Goal: Transaction & Acquisition: Book appointment/travel/reservation

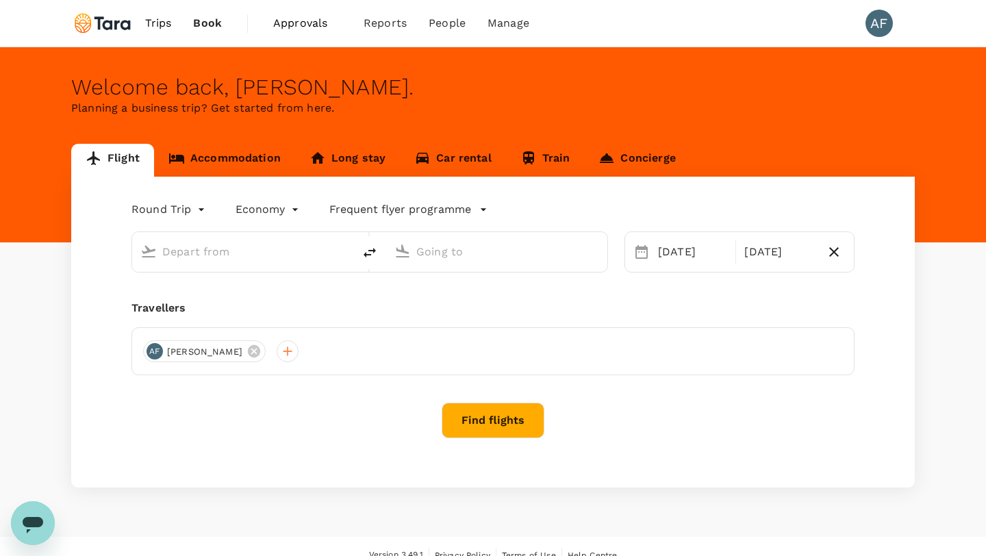
type input "Soekarno-Hatta Intl (CGK)"
type input "Singapore Changi (SIN)"
type input "Soekarno-Hatta Intl (CGK)"
type input "Singapore Changi (SIN)"
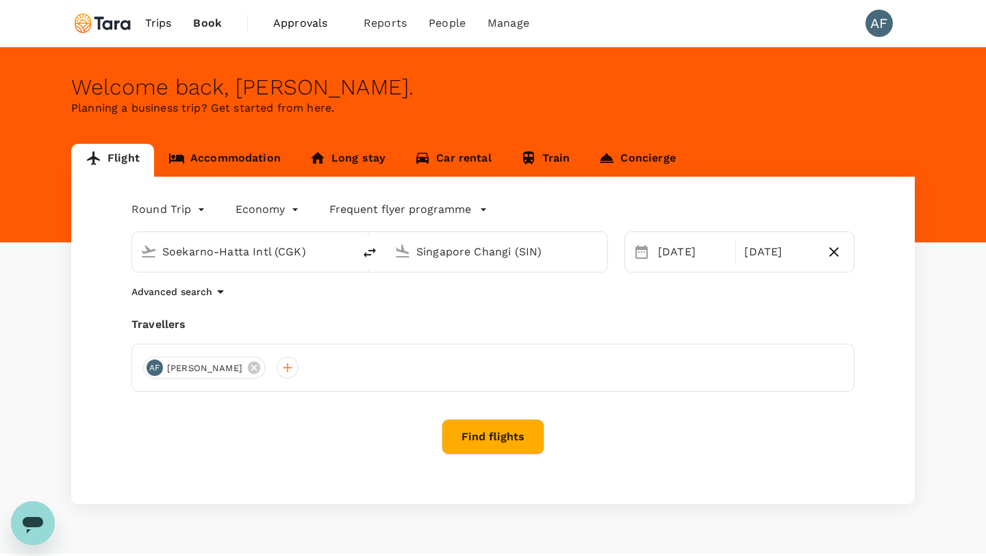
click at [508, 448] on button "Find flights" at bounding box center [493, 437] width 103 height 36
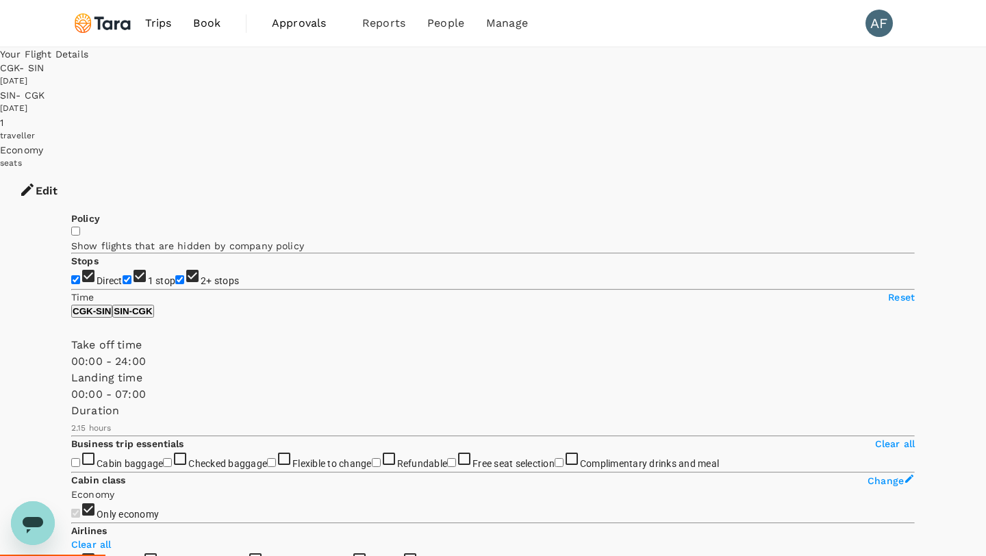
drag, startPoint x: 283, startPoint y: 466, endPoint x: 133, endPoint y: 469, distance: 150.0
click at [71, 403] on span at bounding box center [71, 403] width 0 height 0
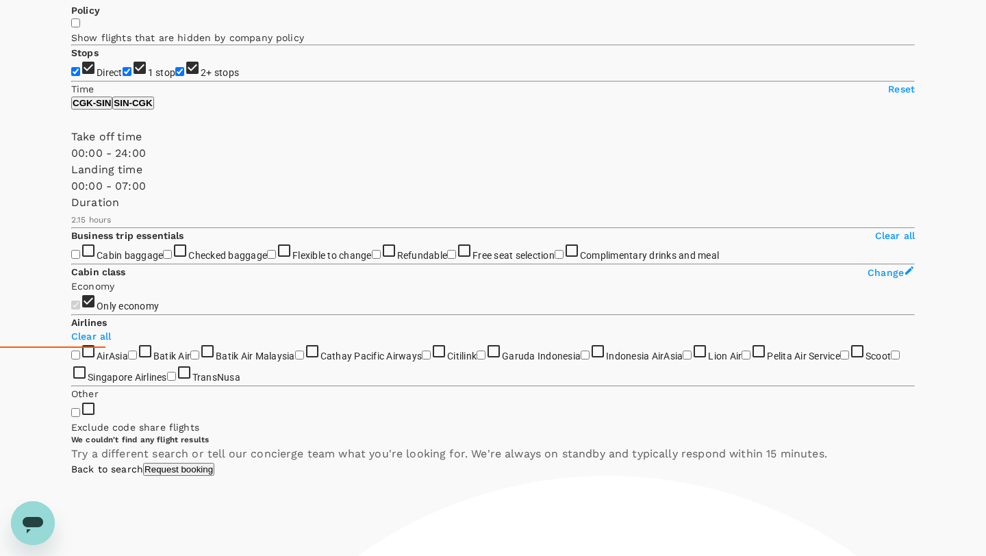
scroll to position [84, 0]
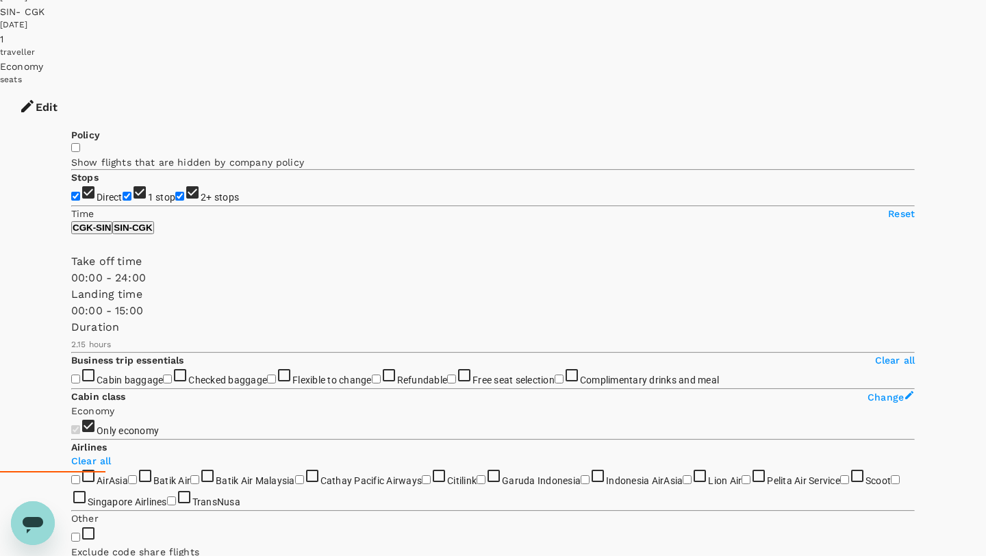
type input "1440"
drag, startPoint x: 139, startPoint y: 386, endPoint x: 397, endPoint y: 352, distance: 260.4
click at [397, 352] on div "Policy Show flights that are hidden by company policy Stops Direct 1 stop 2+ st…" at bounding box center [493, 544] width 844 height 832
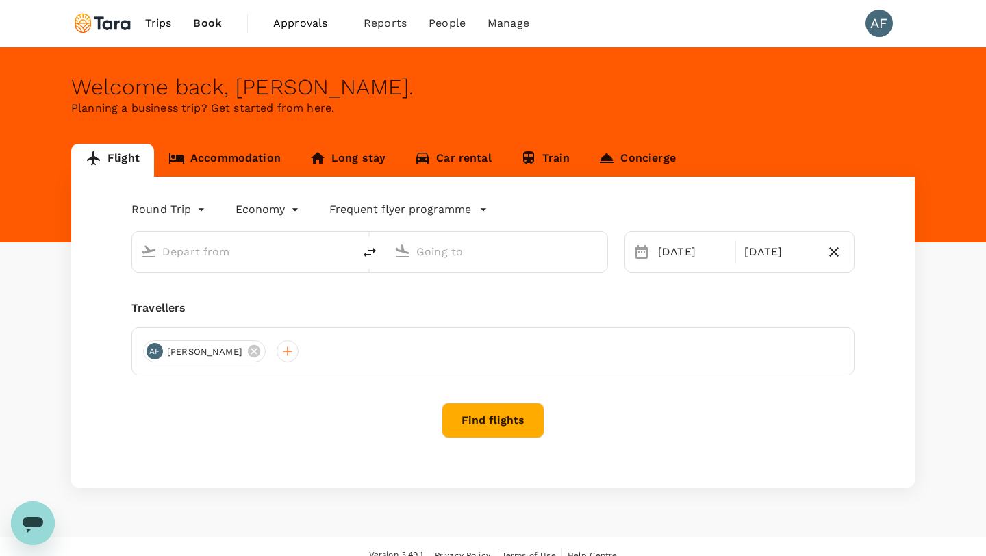
type input "Soekarno-Hatta Intl (CGK)"
type input "Singapore Changi (SIN)"
type input "Soekarno-Hatta Intl (CGK)"
type input "Singapore Changi (SIN)"
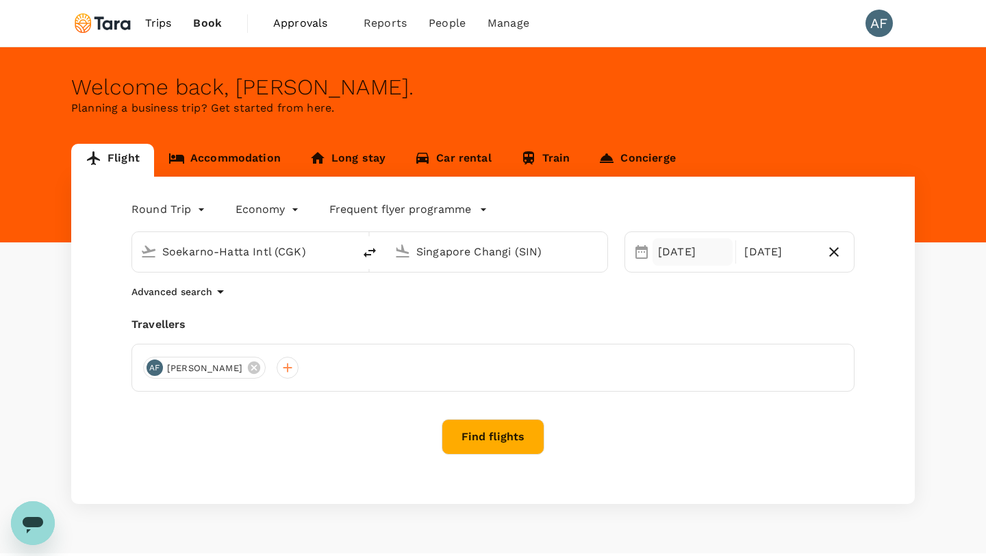
click at [671, 245] on div "[DATE]" at bounding box center [693, 251] width 80 height 27
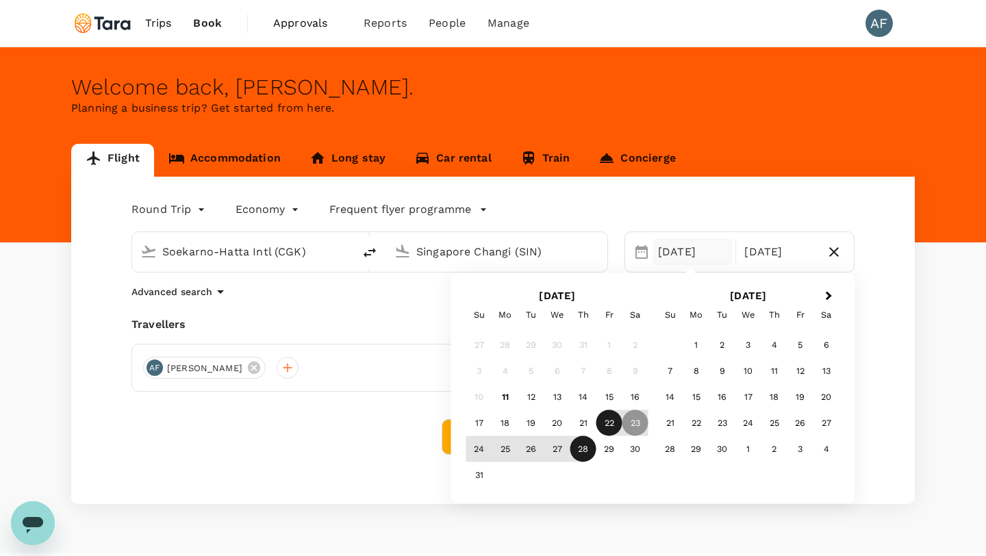
click at [610, 426] on div "22" at bounding box center [610, 423] width 26 height 26
click at [587, 455] on div "28" at bounding box center [584, 449] width 26 height 26
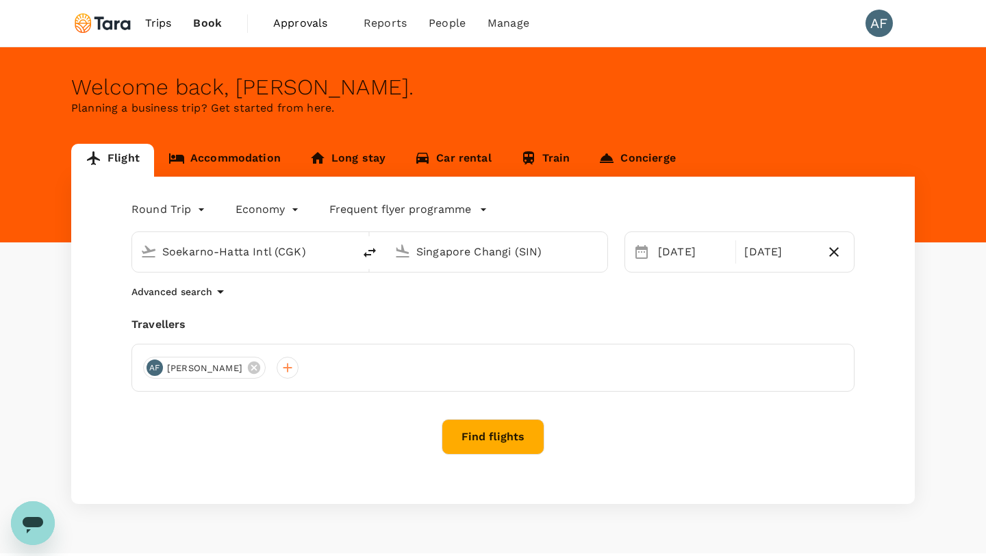
click at [519, 439] on button "Find flights" at bounding box center [493, 437] width 103 height 36
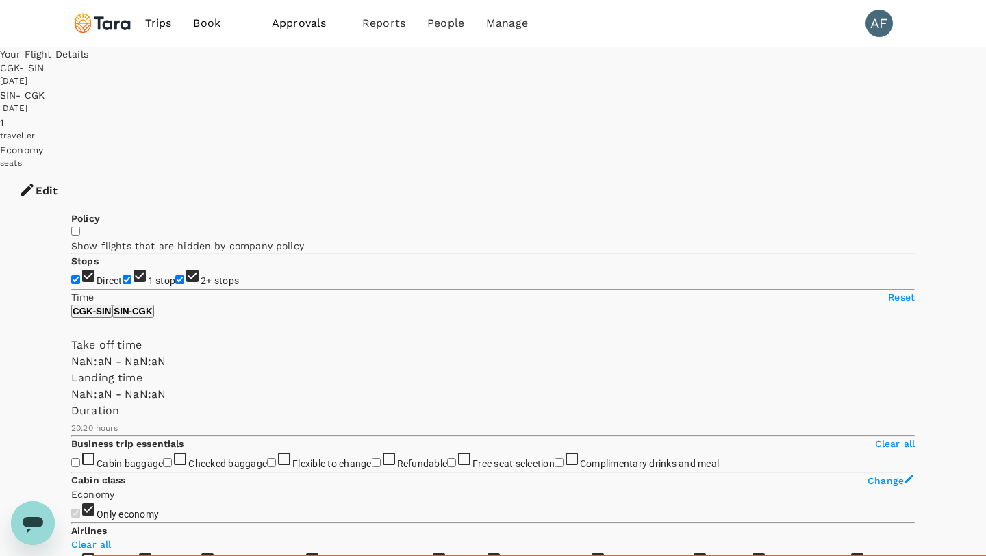
type input "1440"
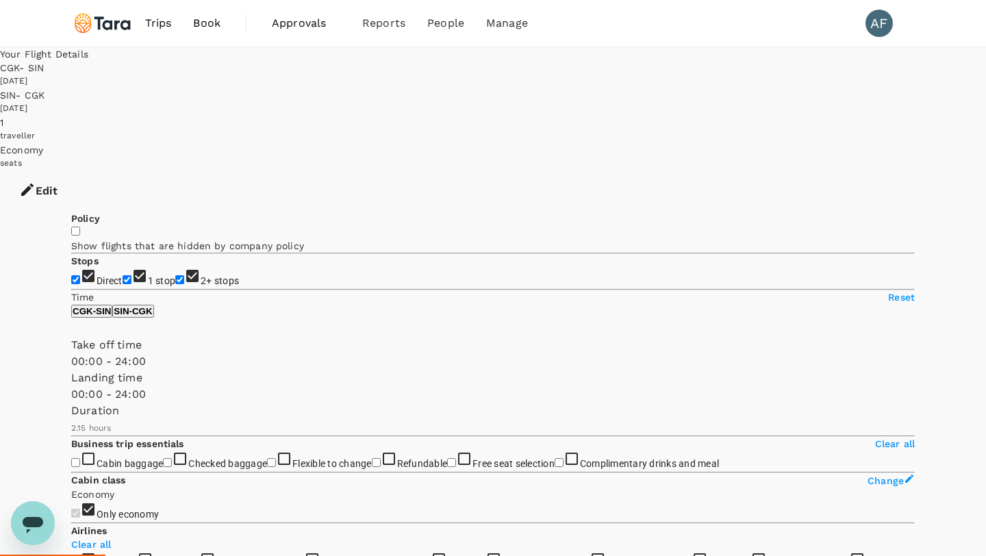
type input "0"
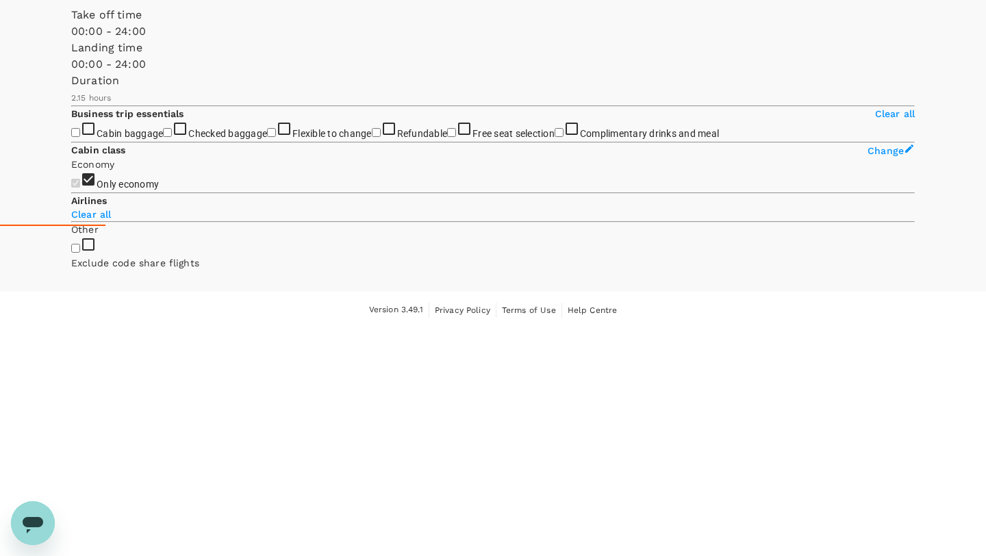
scroll to position [59, 0]
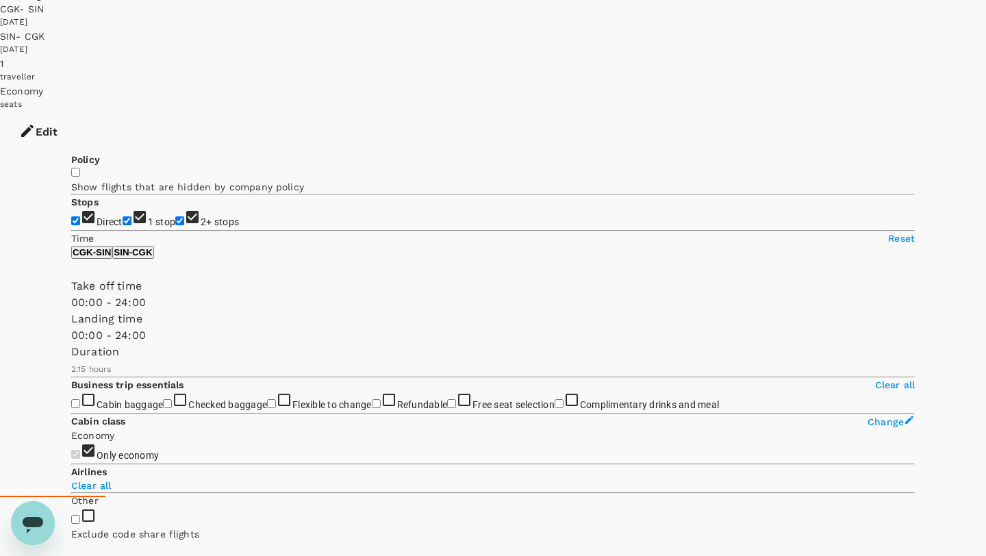
click at [123, 216] on input "1 stop" at bounding box center [127, 220] width 9 height 9
checkbox input "false"
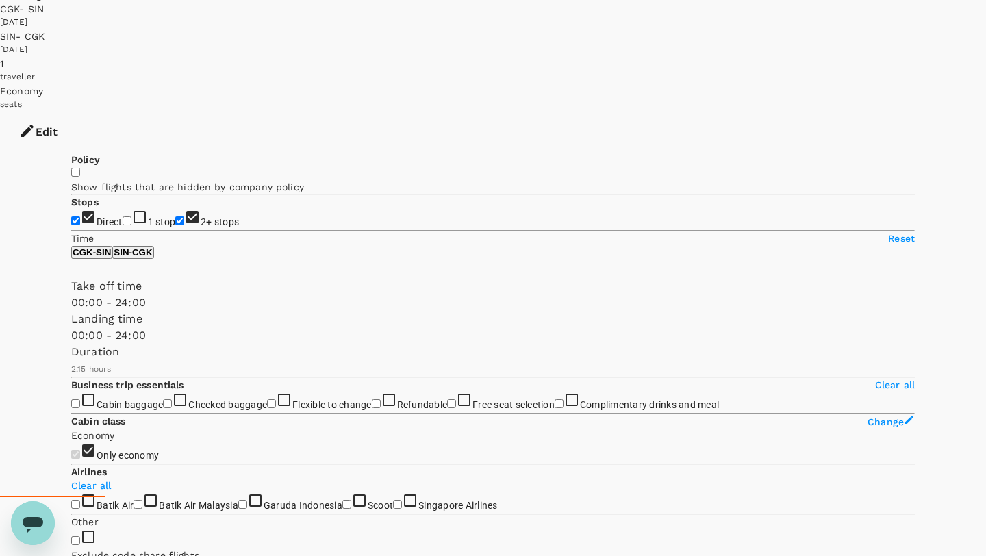
click at [175, 219] on input "2+ stops" at bounding box center [179, 220] width 9 height 9
checkbox input "false"
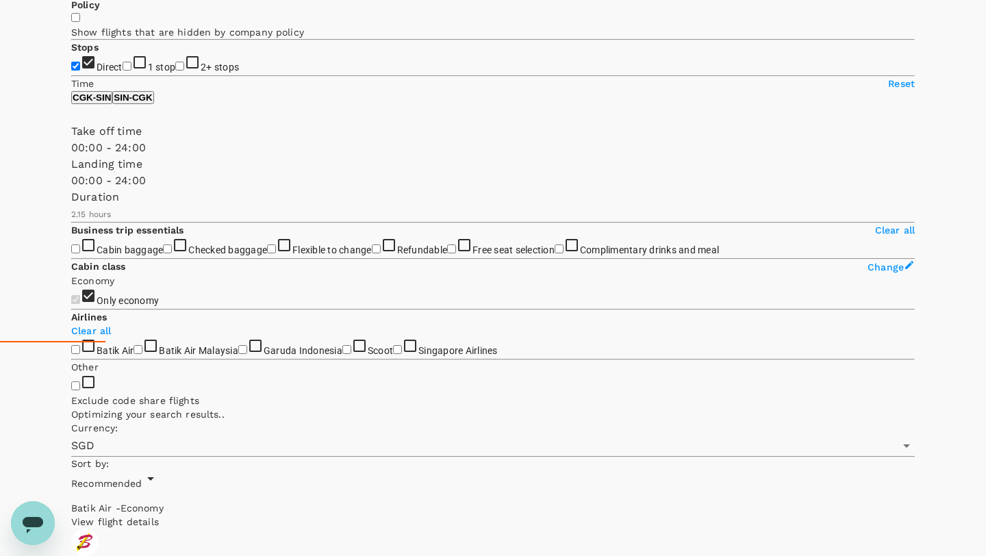
scroll to position [333, 0]
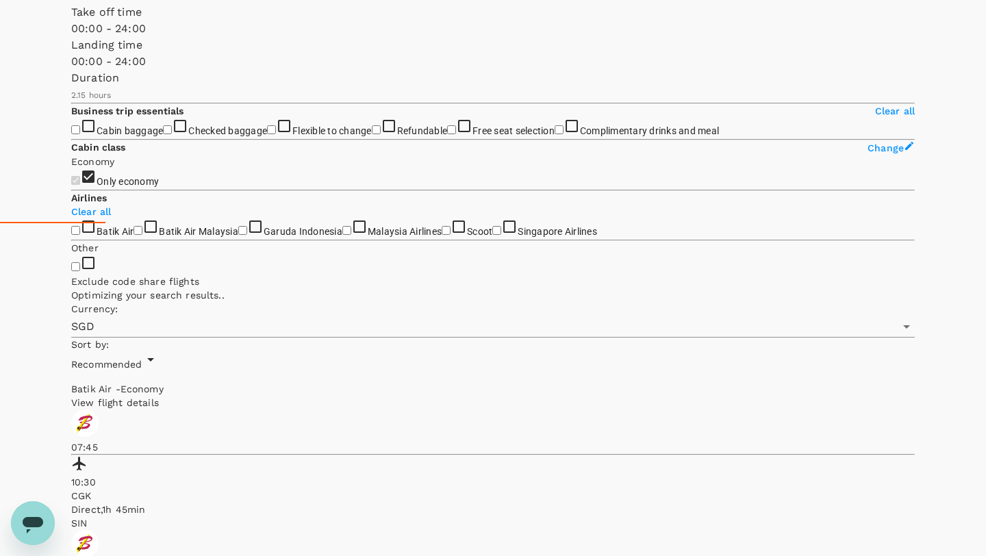
type input "135"
type input "1200"
drag, startPoint x: 69, startPoint y: 72, endPoint x: 249, endPoint y: 60, distance: 179.8
click at [71, 37] on span at bounding box center [71, 37] width 0 height 0
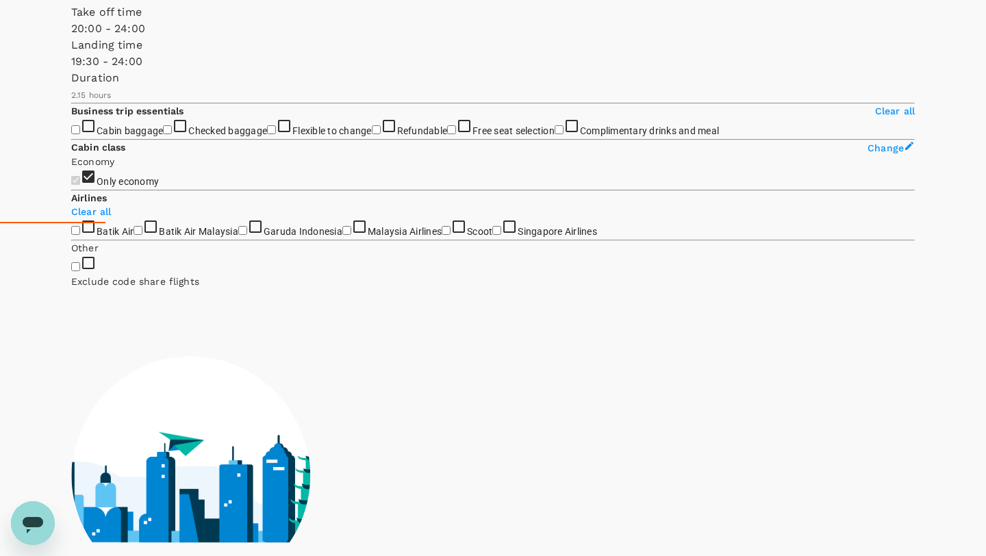
type input "1200"
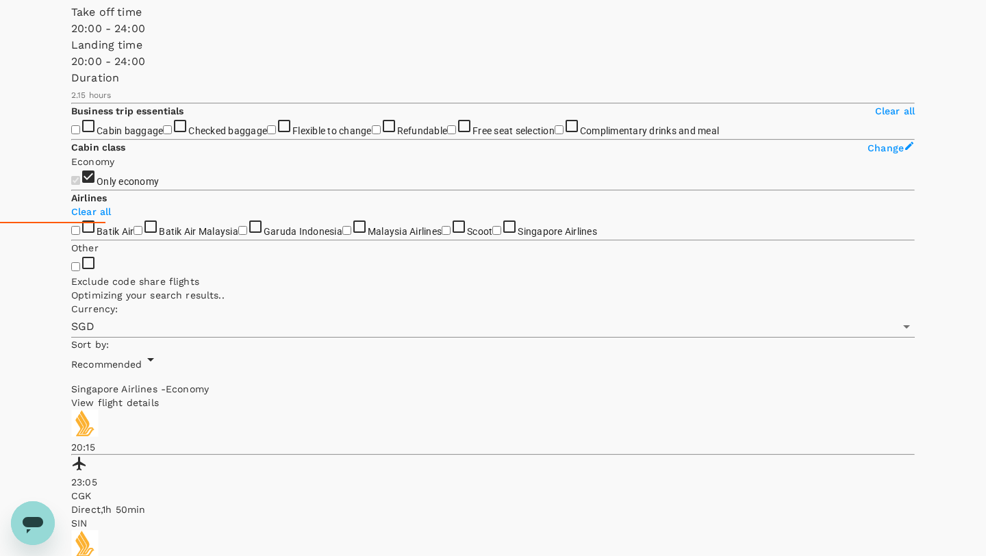
drag, startPoint x: 69, startPoint y: 126, endPoint x: 247, endPoint y: 121, distance: 178.2
click at [71, 70] on span at bounding box center [71, 70] width 0 height 0
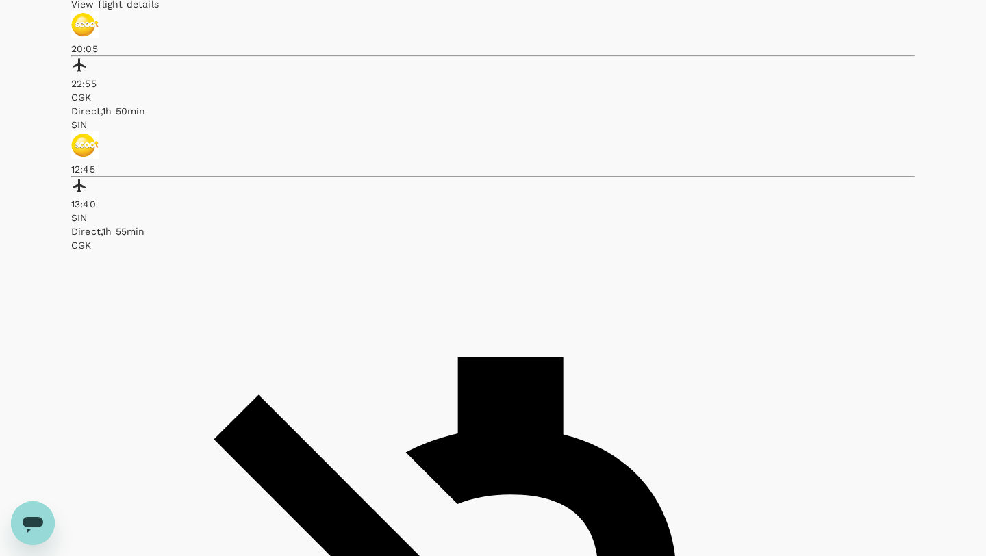
scroll to position [757, 0]
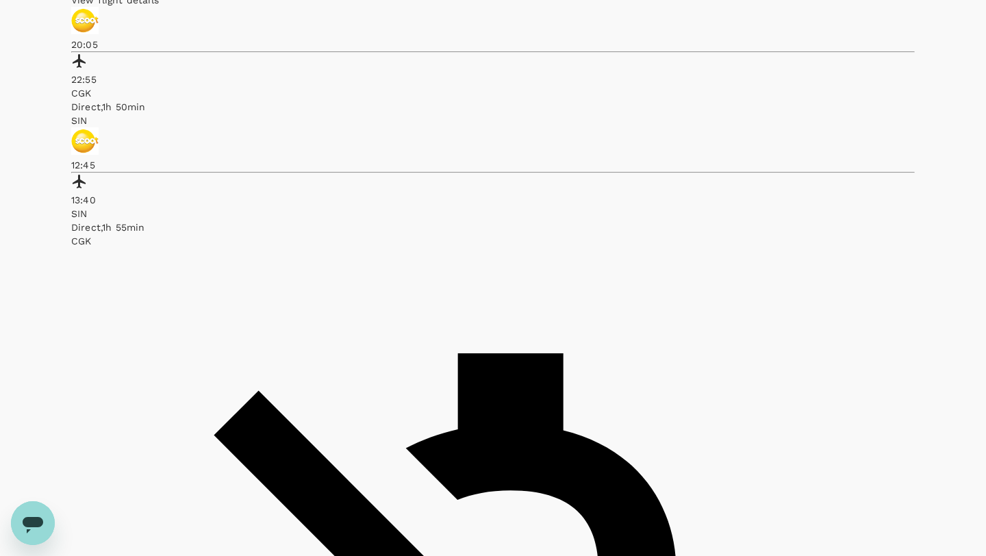
checkbox input "true"
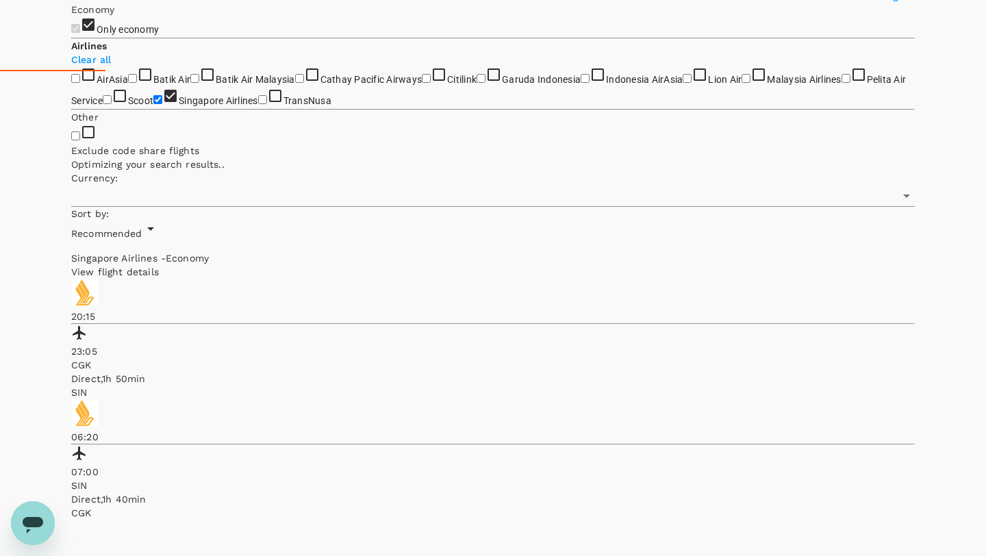
type input "SGD"
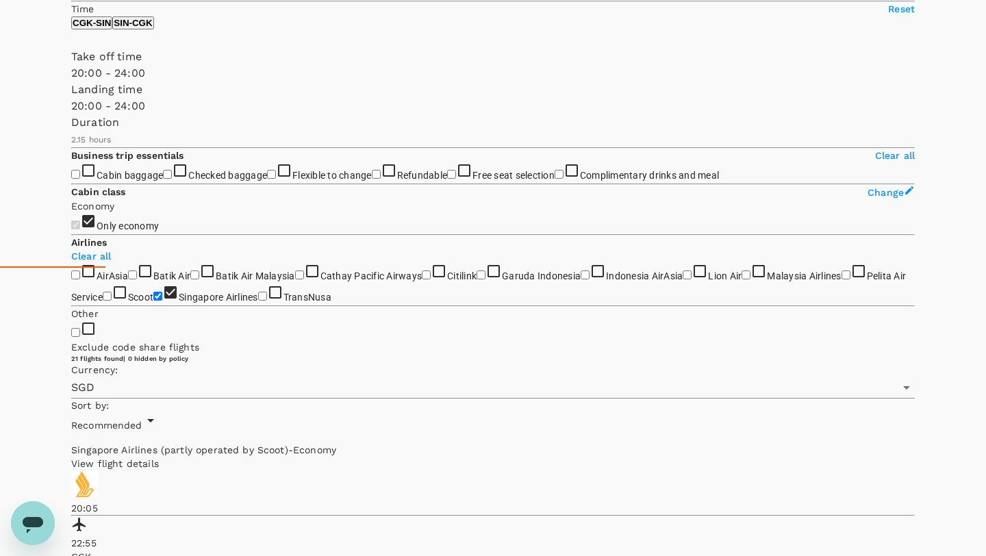
scroll to position [195, 0]
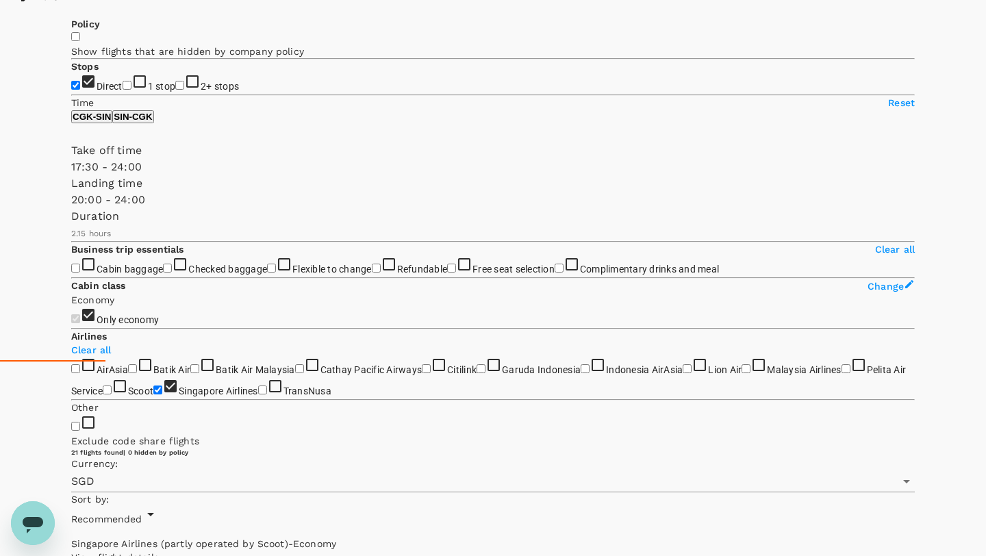
type input "1080"
drag, startPoint x: 247, startPoint y: 216, endPoint x: 229, endPoint y: 216, distance: 17.1
click at [71, 175] on span at bounding box center [71, 175] width 0 height 0
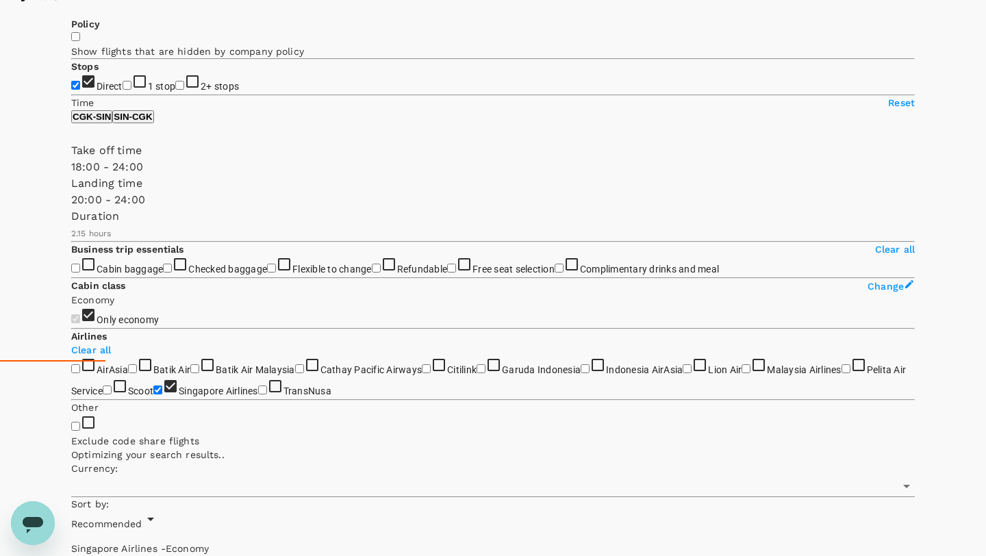
type input "SGD"
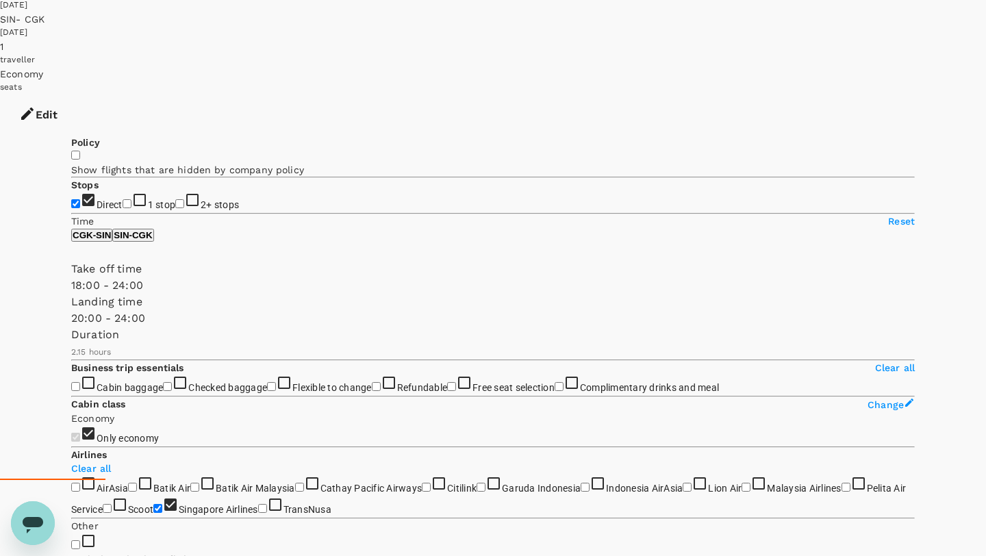
scroll to position [0, 0]
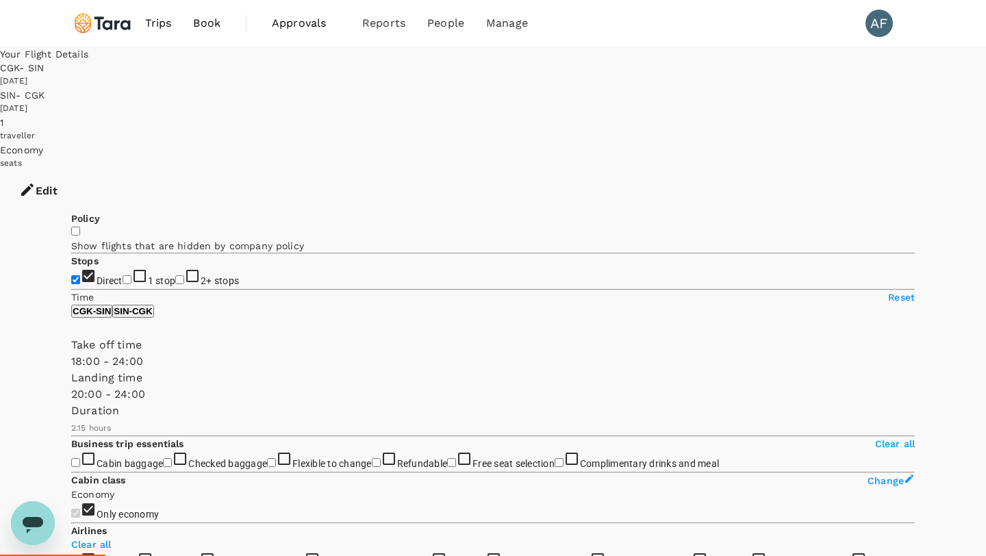
click at [153, 318] on button "SIN - CGK" at bounding box center [132, 311] width 41 height 13
drag, startPoint x: 75, startPoint y: 408, endPoint x: 222, endPoint y: 393, distance: 148.0
click at [71, 370] on span at bounding box center [71, 370] width 0 height 0
type input "1110"
drag, startPoint x: 225, startPoint y: 405, endPoint x: 236, endPoint y: 405, distance: 10.3
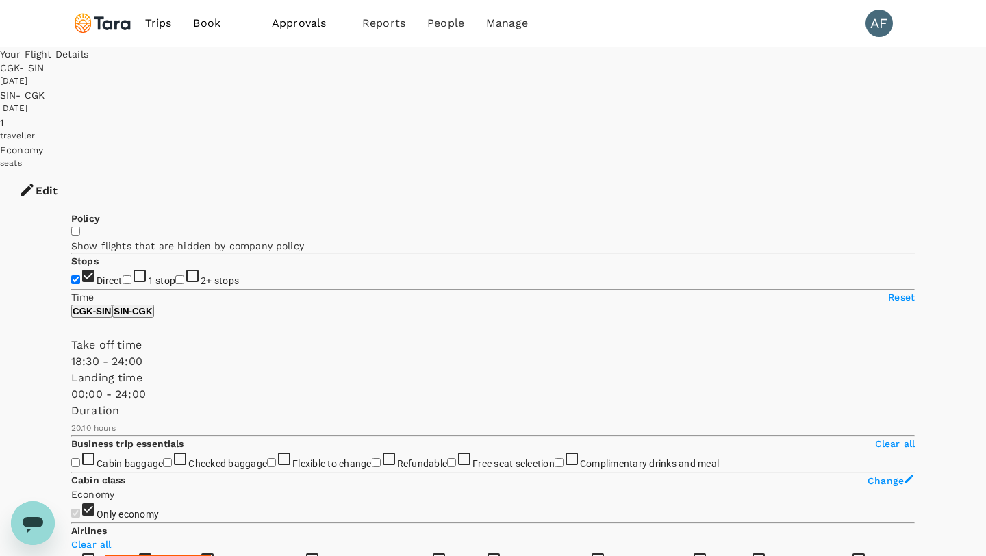
click at [71, 370] on span at bounding box center [71, 370] width 0 height 0
type input "1410"
click at [71, 370] on span at bounding box center [71, 370] width 0 height 0
type input "1020"
drag, startPoint x: 229, startPoint y: 409, endPoint x: 220, endPoint y: 409, distance: 9.6
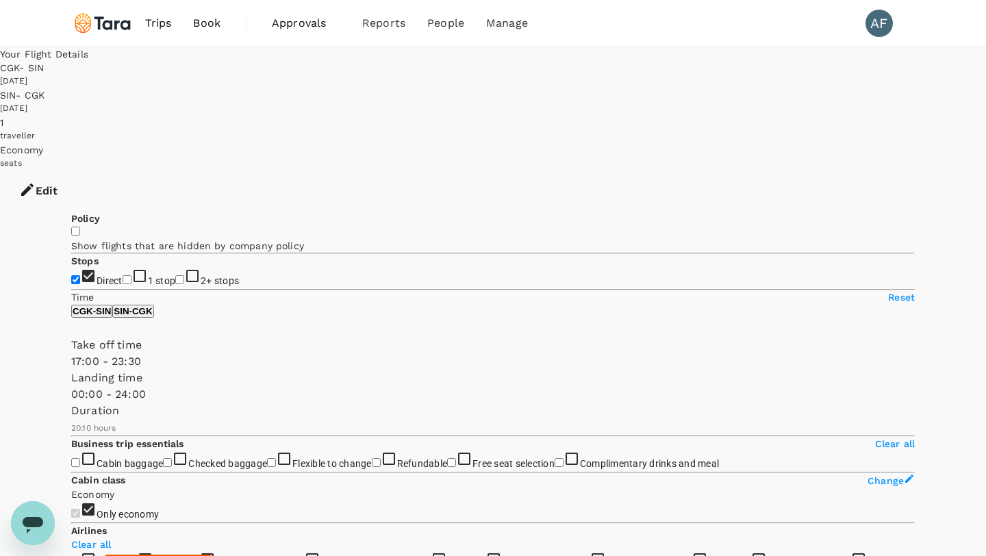
click at [71, 370] on span at bounding box center [71, 370] width 0 height 0
type input "1320"
drag, startPoint x: 281, startPoint y: 403, endPoint x: 264, endPoint y: 403, distance: 16.4
click at [71, 370] on span at bounding box center [71, 370] width 0 height 0
type input "1410"
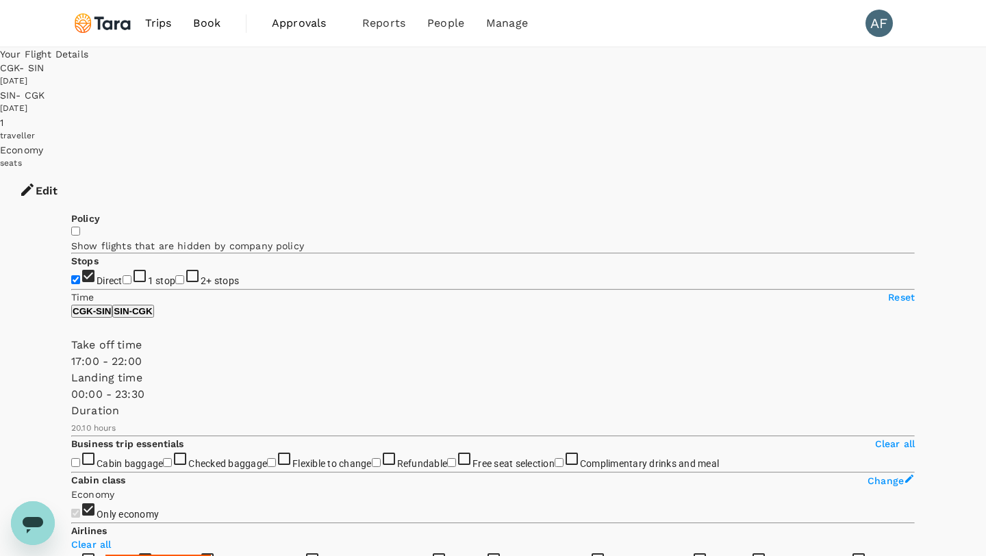
click at [71, 403] on span at bounding box center [71, 403] width 0 height 0
type input "930"
drag, startPoint x: 68, startPoint y: 469, endPoint x: 208, endPoint y: 453, distance: 141.3
click at [71, 403] on span at bounding box center [71, 403] width 0 height 0
type input "1380"
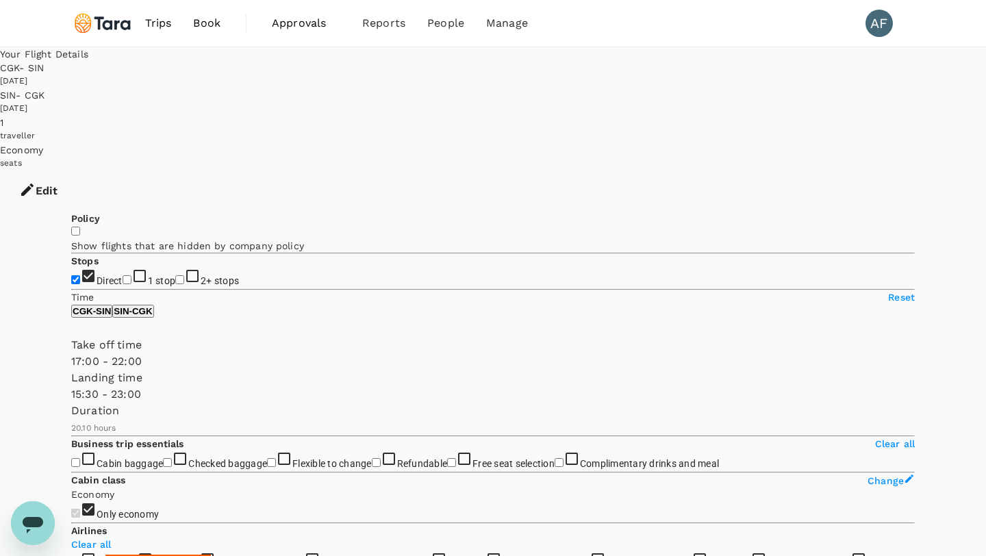
click at [71, 403] on span at bounding box center [71, 403] width 0 height 0
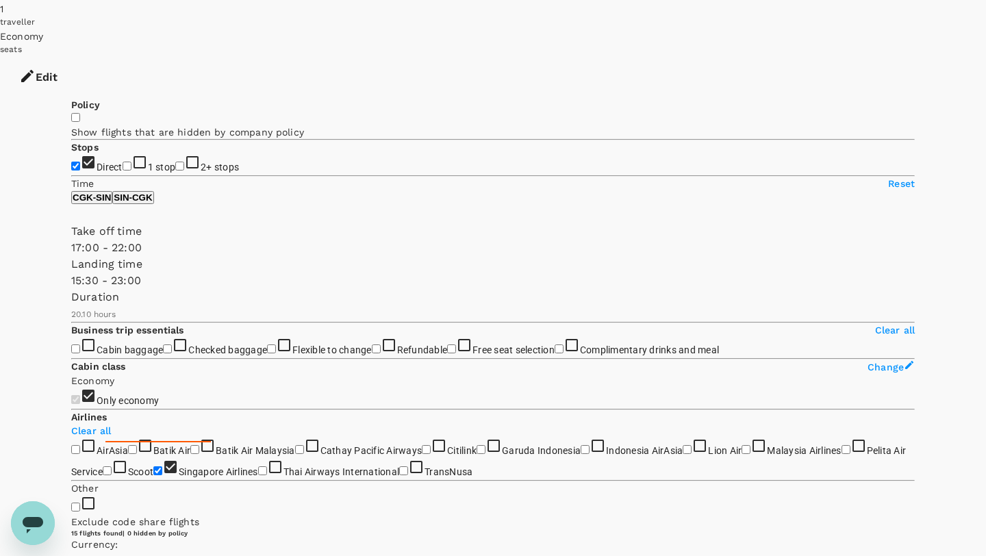
scroll to position [118, 0]
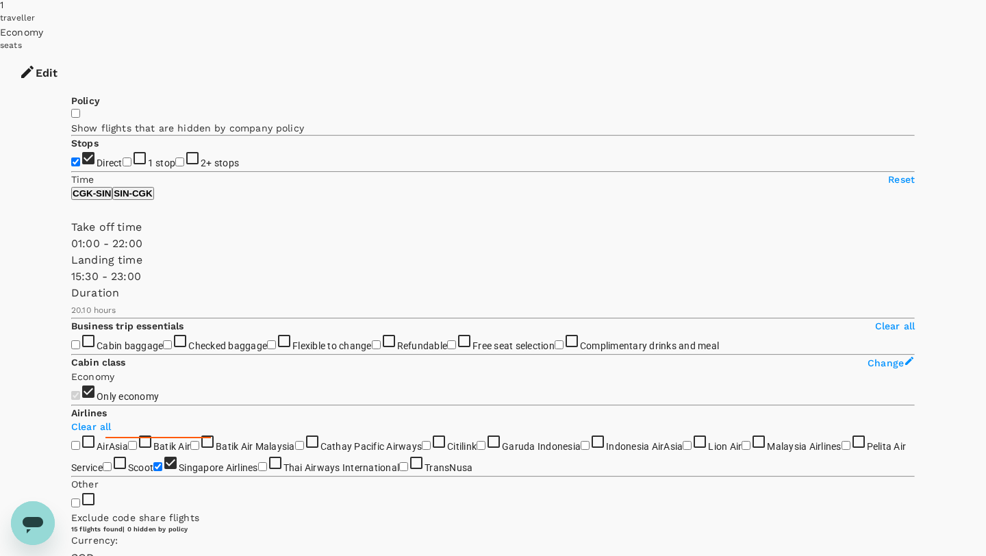
type input "0"
drag, startPoint x: 215, startPoint y: 290, endPoint x: 68, endPoint y: 297, distance: 146.7
click at [71, 252] on span at bounding box center [71, 252] width 0 height 0
type input "720"
drag, startPoint x: 266, startPoint y: 295, endPoint x: 177, endPoint y: 287, distance: 88.7
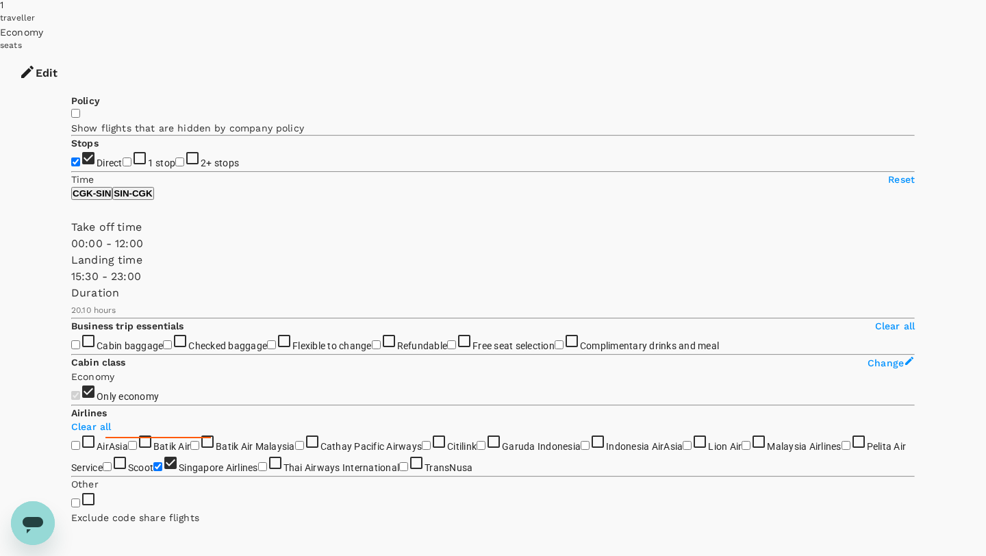
click at [71, 252] on span at bounding box center [71, 252] width 0 height 0
type input "390"
drag, startPoint x: 70, startPoint y: 290, endPoint x: 130, endPoint y: 290, distance: 60.3
click at [71, 252] on span at bounding box center [71, 252] width 0 height 0
type input "1410"
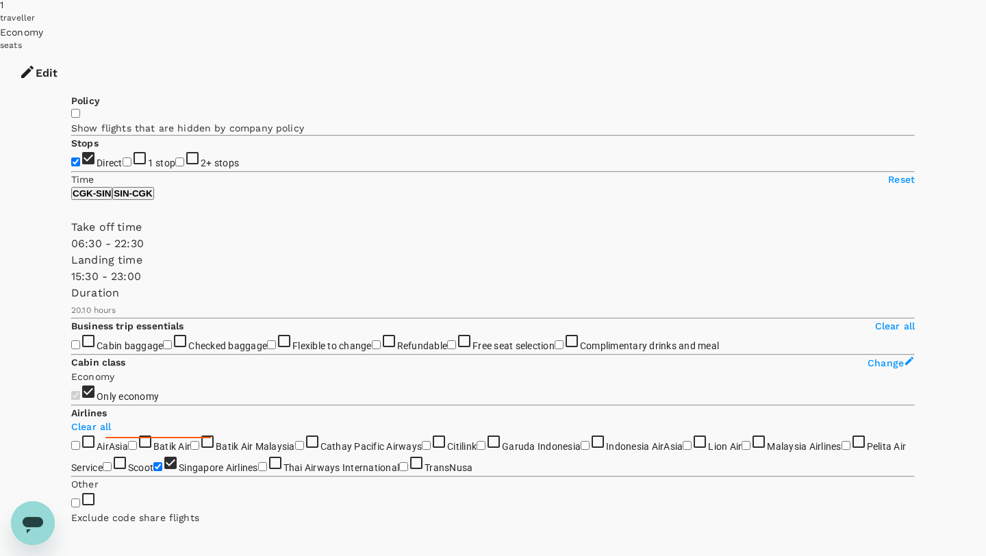
drag, startPoint x: 180, startPoint y: 290, endPoint x: 277, endPoint y: 281, distance: 97.0
click at [71, 252] on span at bounding box center [71, 252] width 0 height 0
type input "1050"
drag, startPoint x: 132, startPoint y: 286, endPoint x: 227, endPoint y: 284, distance: 95.2
click at [71, 252] on span at bounding box center [71, 252] width 0 height 0
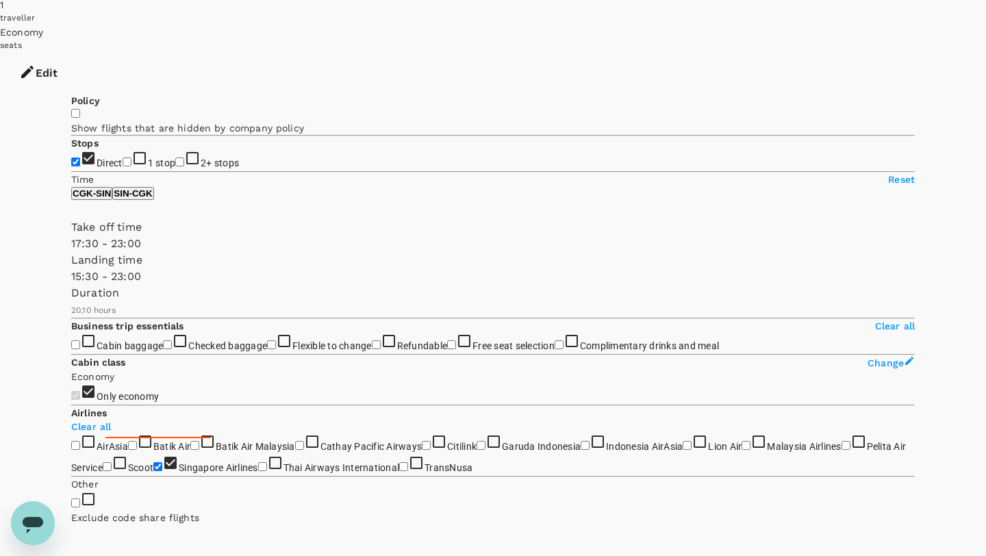
type input "1320"
drag, startPoint x: 277, startPoint y: 293, endPoint x: 264, endPoint y: 290, distance: 13.3
click at [71, 252] on span at bounding box center [71, 252] width 0 height 0
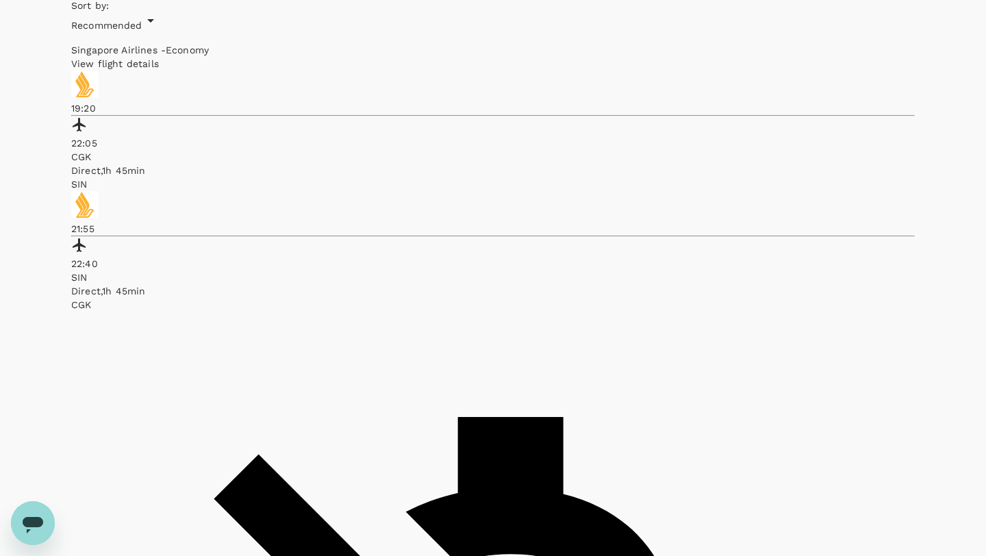
scroll to position [696, 0]
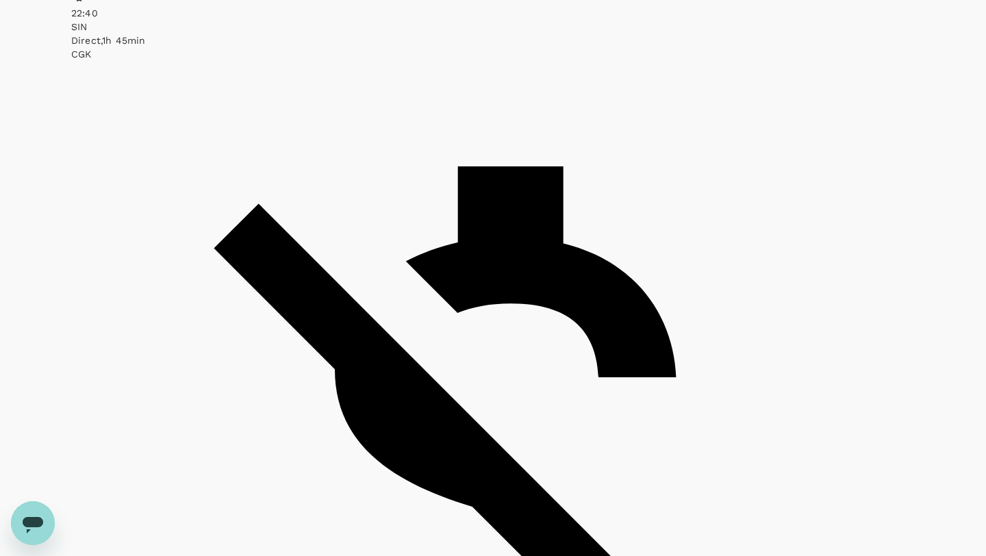
scroll to position [987, 0]
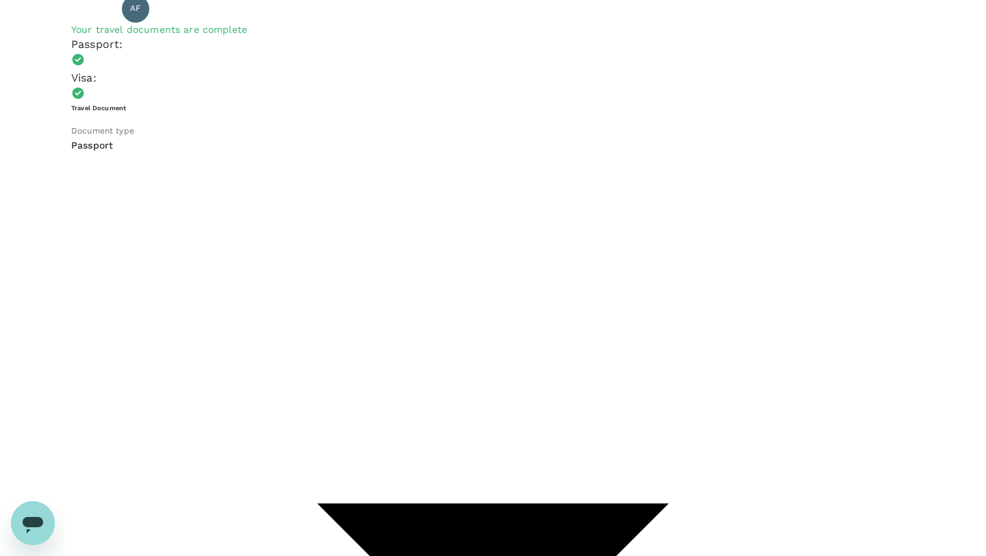
scroll to position [101, 0]
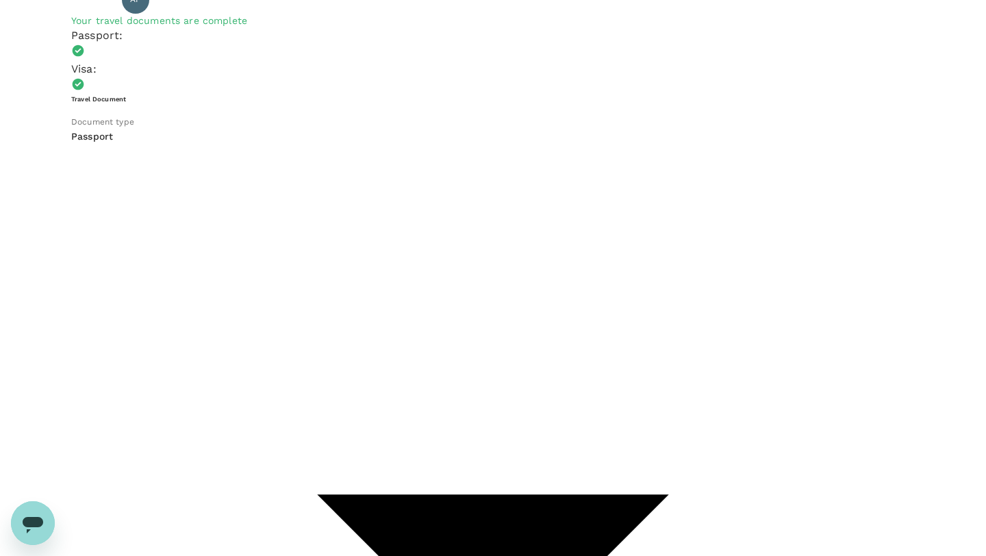
click at [274, 140] on p "Select" at bounding box center [214, 133] width 118 height 14
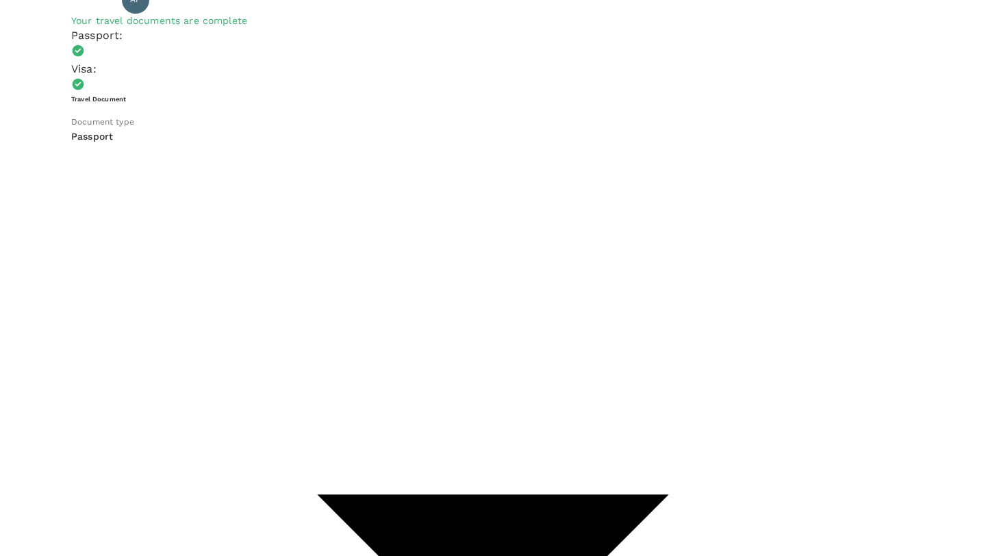
scroll to position [338, 0]
click at [861, 343] on p "Select" at bounding box center [825, 336] width 118 height 14
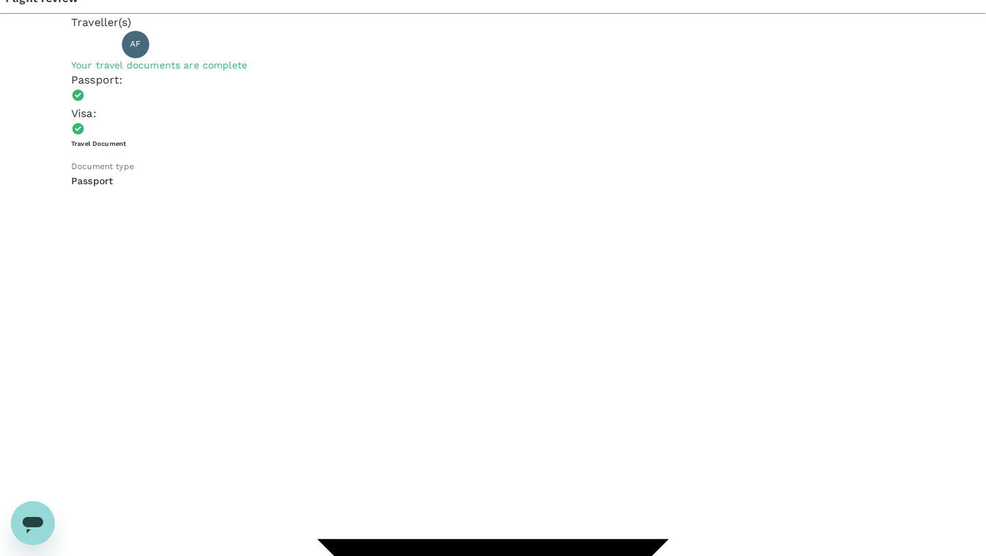
scroll to position [101, 0]
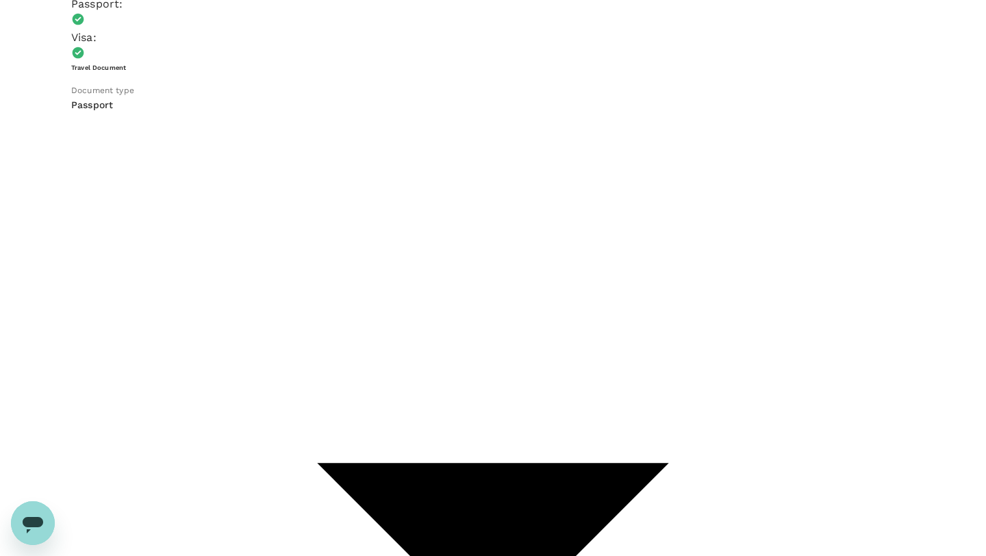
scroll to position [137, 0]
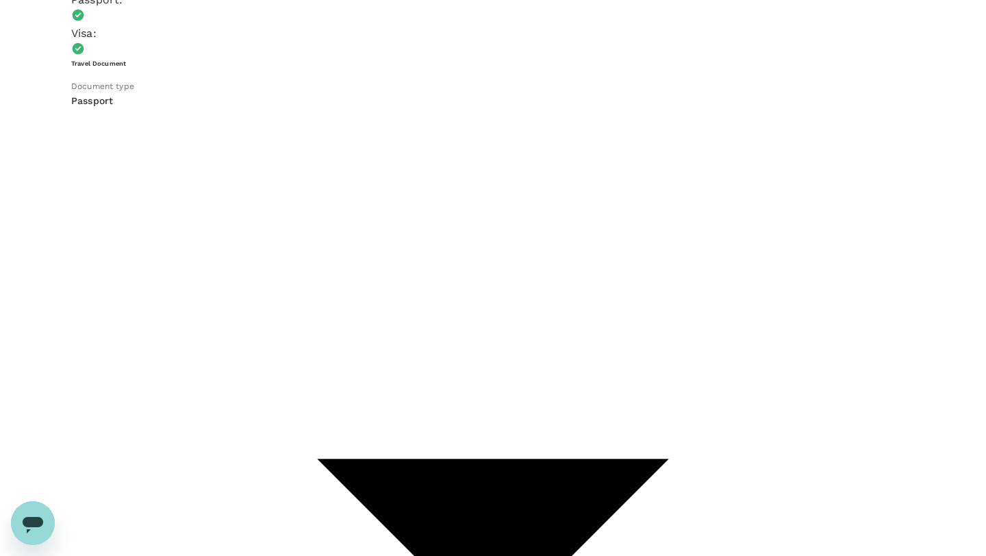
checkbox input "true"
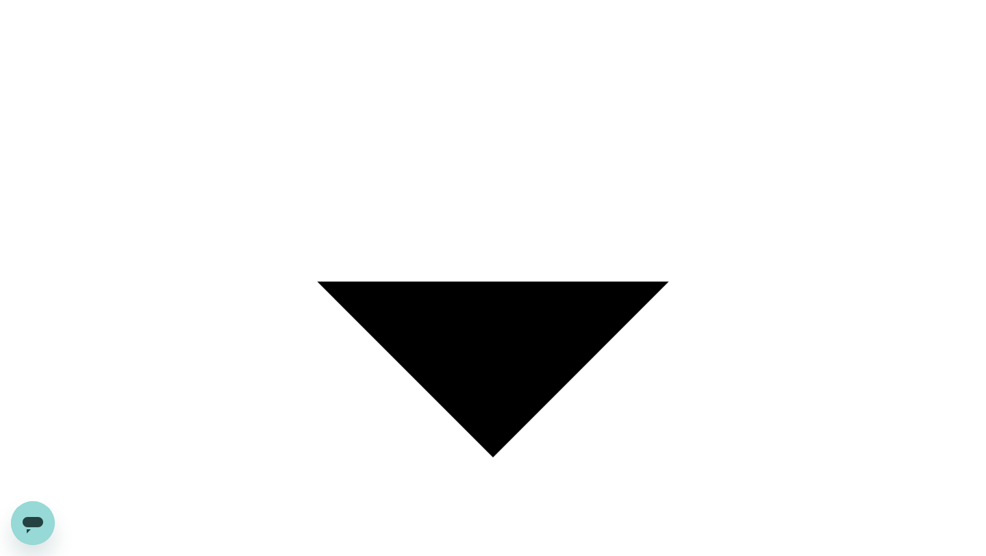
scroll to position [320, 0]
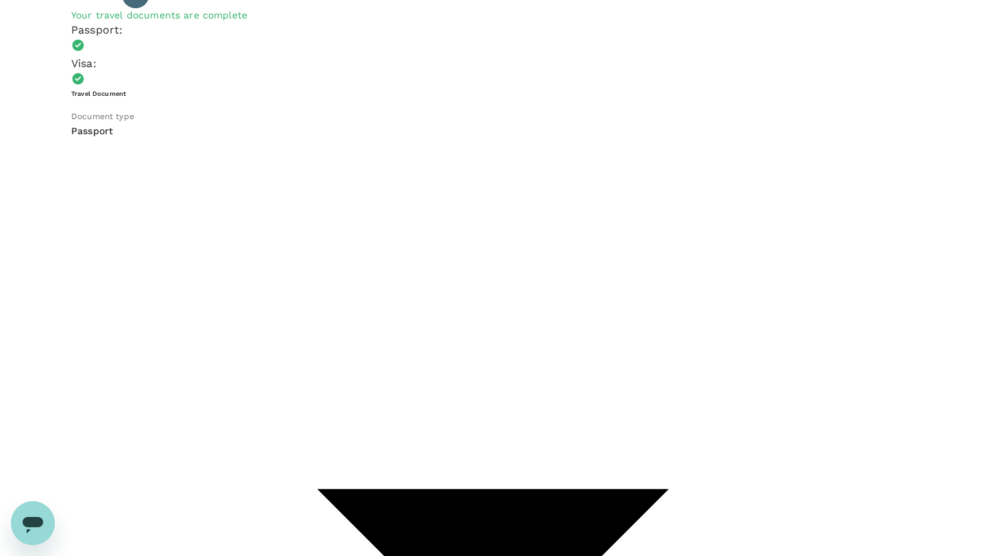
scroll to position [101, 0]
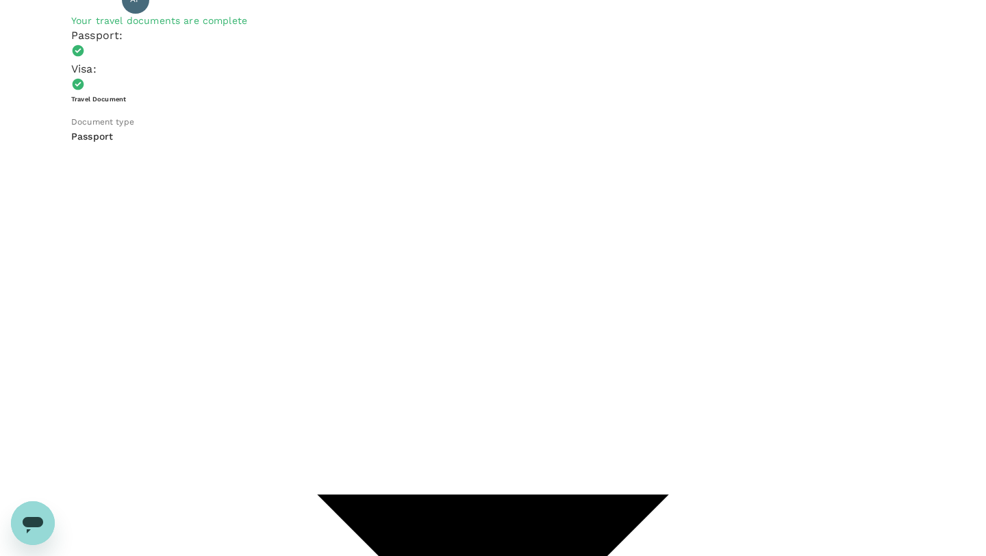
type input "9b978822-4779-4897-880a-17c8504d3706"
type textarea "A"
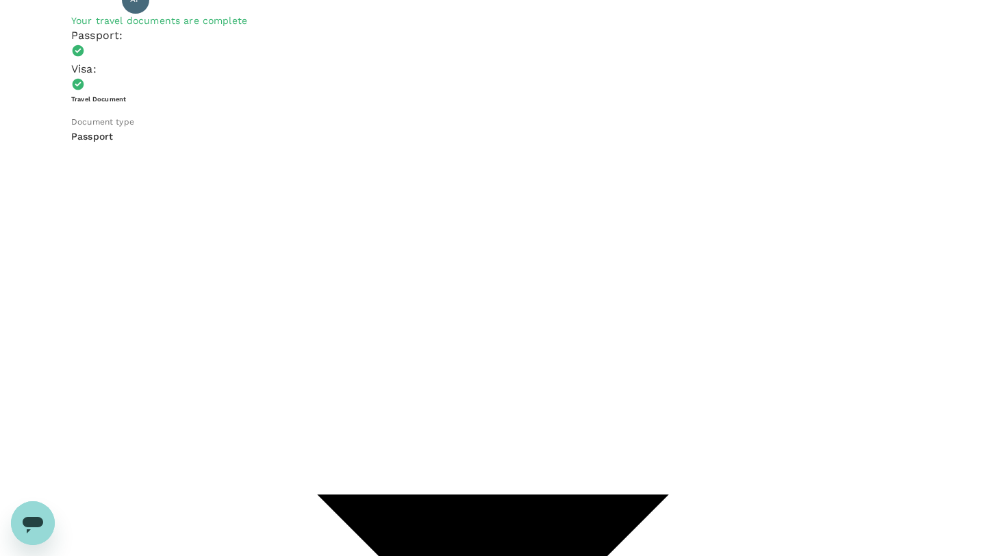
type textarea "[PERSON_NAME] Annual Retreat 2025"
radio input "true"
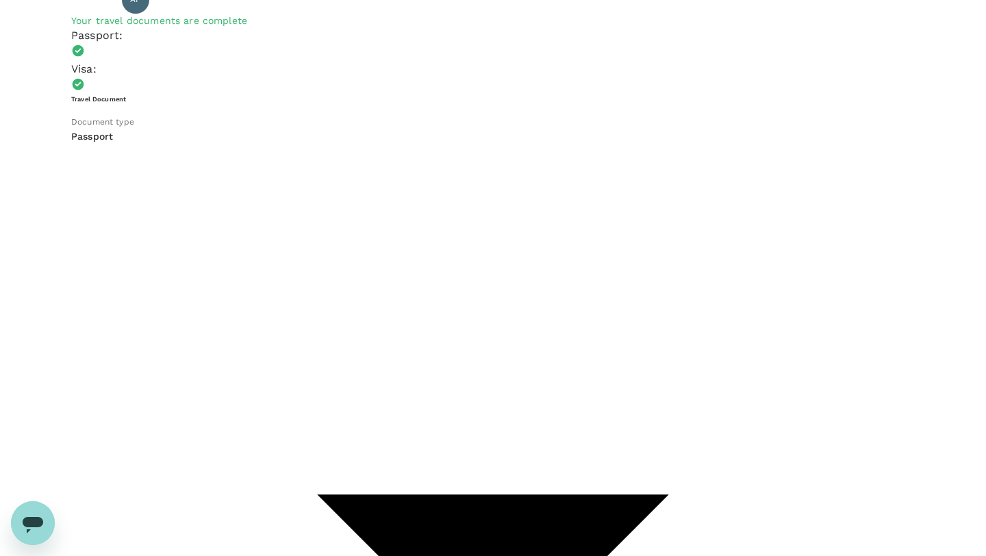
radio input "false"
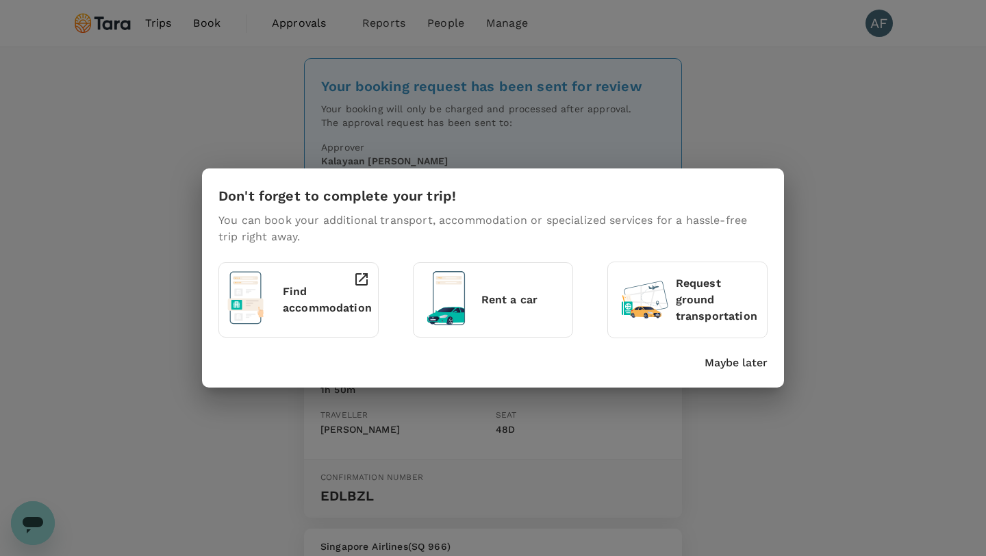
click at [732, 366] on p "Maybe later" at bounding box center [736, 363] width 63 height 16
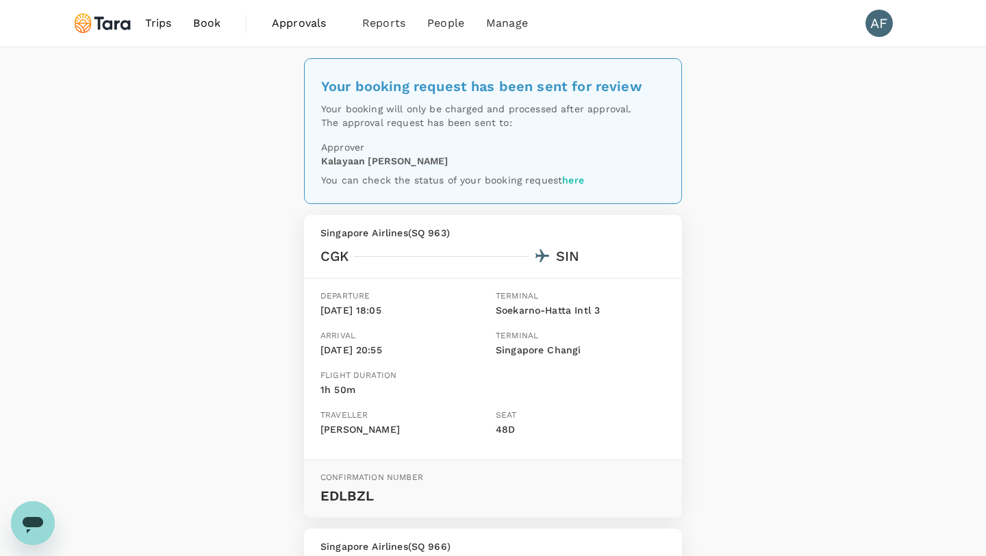
click at [573, 180] on link "here" at bounding box center [573, 180] width 22 height 11
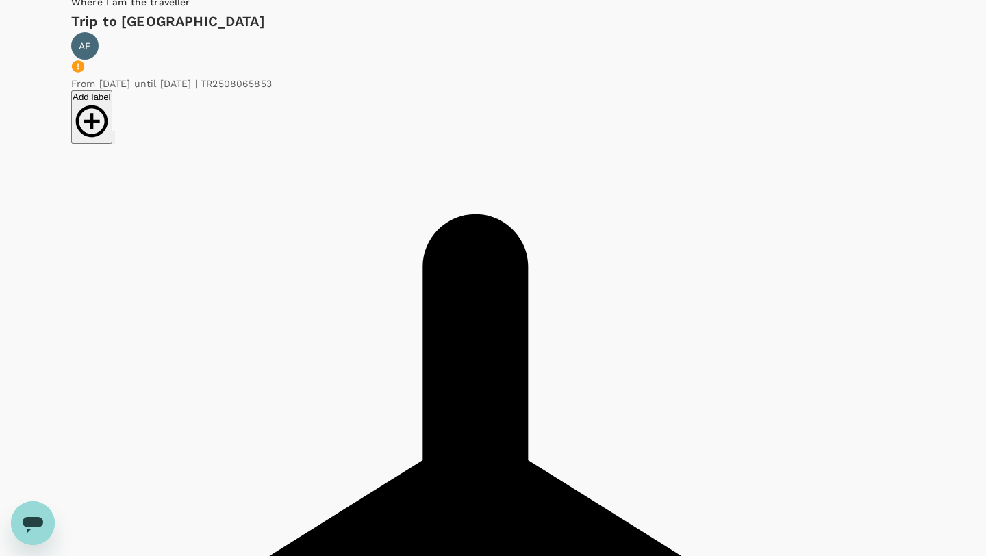
scroll to position [157, 0]
type textarea "I"
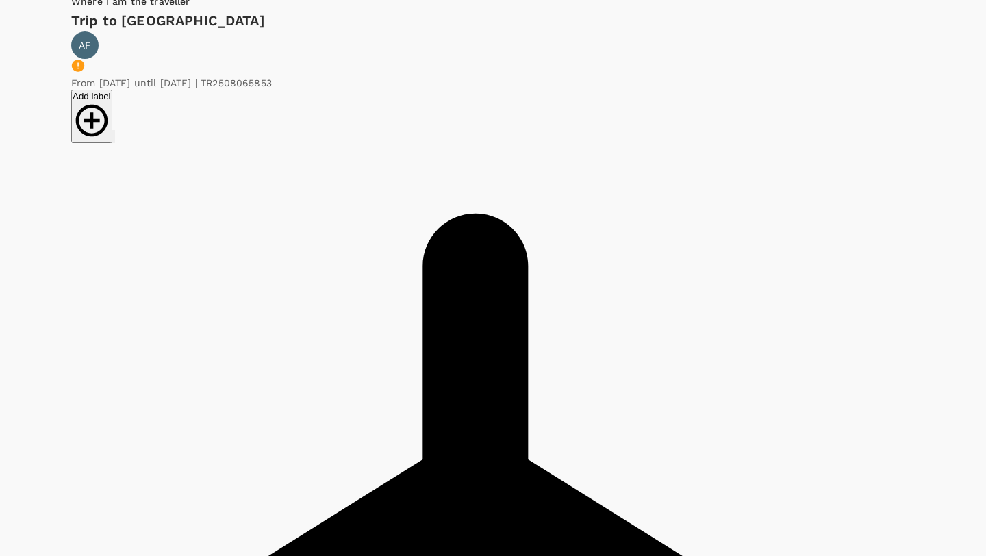
drag, startPoint x: 688, startPoint y: 266, endPoint x: 625, endPoint y: 246, distance: 65.4
type textarea "I need to cancel this booking, since my schedule has changed recently"
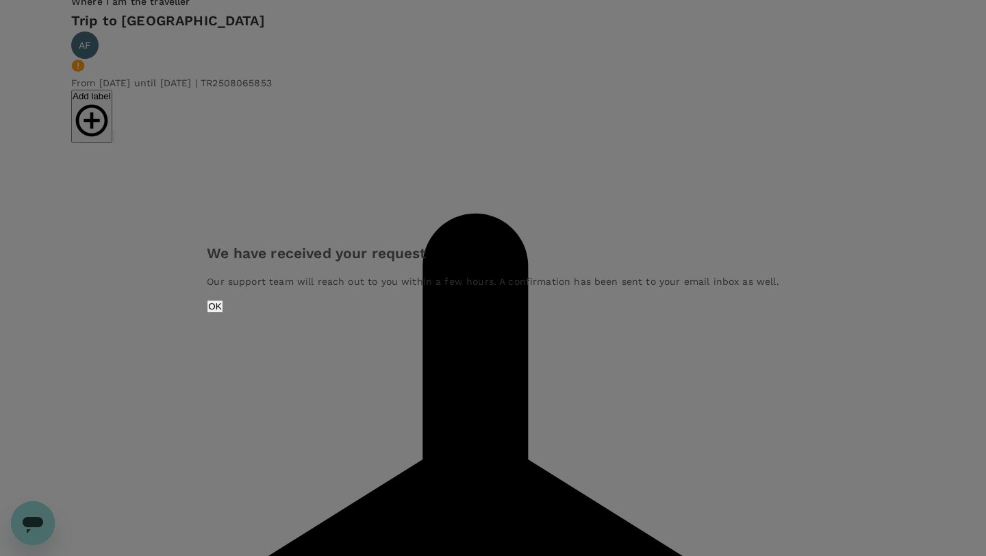
click at [223, 313] on button "OK" at bounding box center [215, 306] width 16 height 13
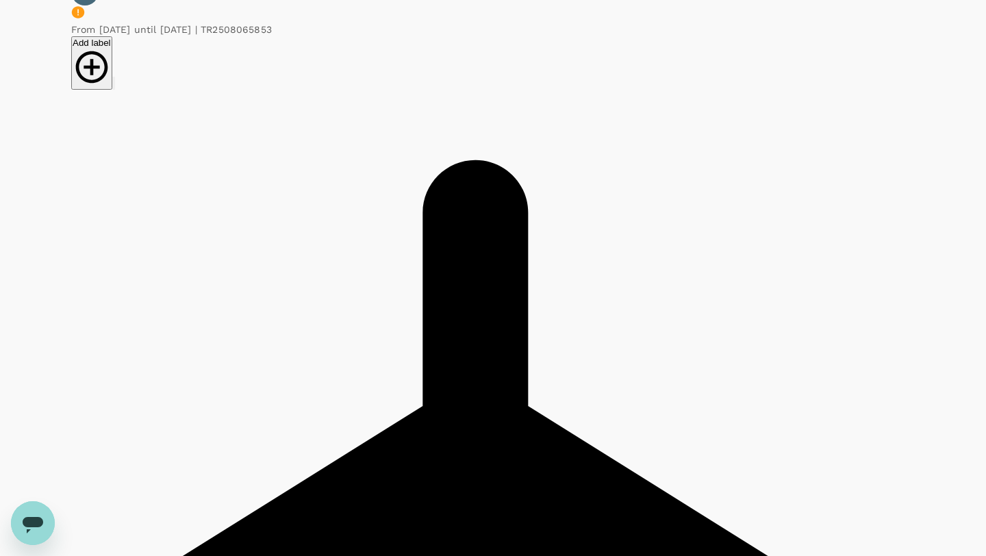
scroll to position [214, 0]
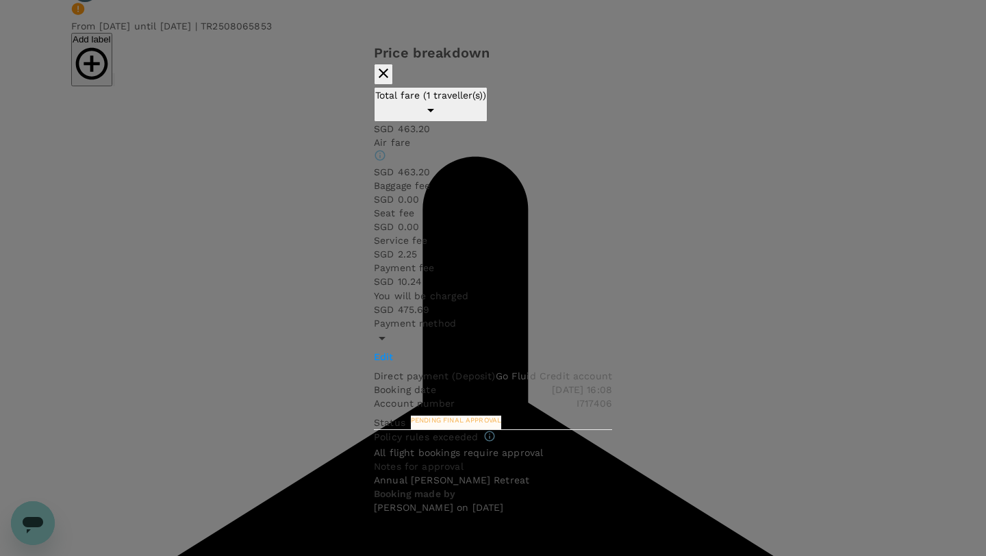
click at [392, 82] on icon "button" at bounding box center [383, 73] width 16 height 16
